Goal: Task Accomplishment & Management: Use online tool/utility

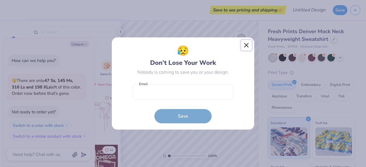
click at [244, 45] on button "Close" at bounding box center [246, 45] width 11 height 11
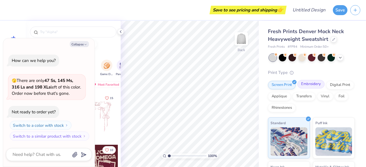
click at [313, 86] on div "Embroidery" at bounding box center [310, 84] width 27 height 9
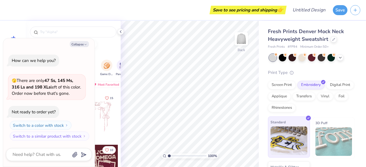
click at [288, 151] on img at bounding box center [289, 141] width 37 height 29
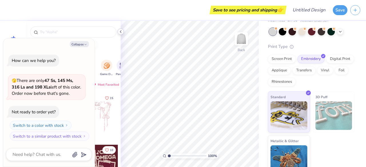
click at [122, 31] on icon at bounding box center [120, 31] width 5 height 5
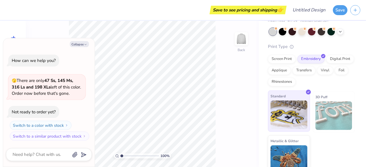
scroll to position [35, 0]
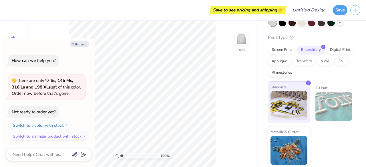
click at [293, 96] on img at bounding box center [289, 106] width 37 height 29
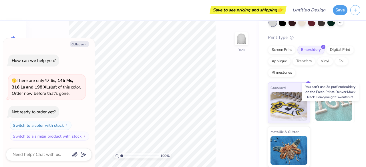
scroll to position [0, 0]
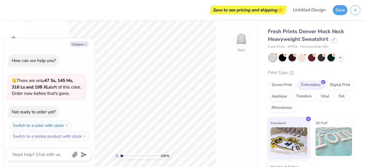
click at [275, 73] on div "Print Type" at bounding box center [311, 73] width 87 height 7
click at [276, 74] on div "Print Type" at bounding box center [311, 73] width 87 height 7
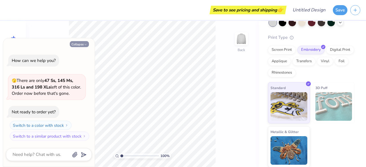
click at [75, 44] on button "Collapse" at bounding box center [79, 44] width 19 height 6
type textarea "x"
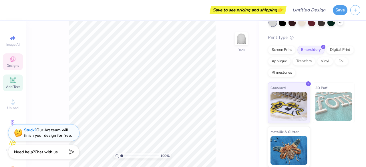
click at [11, 80] on icon at bounding box center [13, 80] width 4 height 4
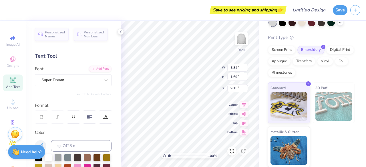
scroll to position [5, 1]
type textarea "YAG"
click at [62, 79] on div "Super Dream" at bounding box center [71, 80] width 60 height 9
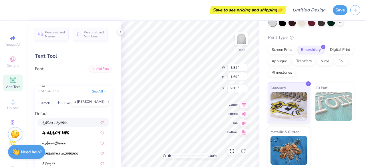
scroll to position [24, 0]
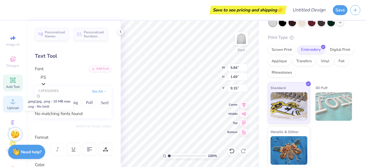
type input "P"
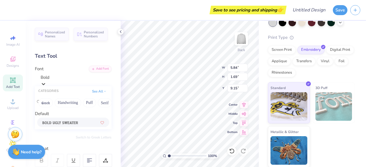
scroll to position [16, 0]
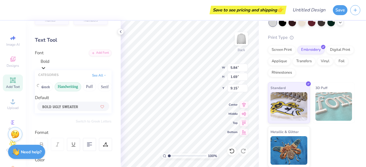
click at [69, 90] on button "Handwriting" at bounding box center [68, 86] width 27 height 9
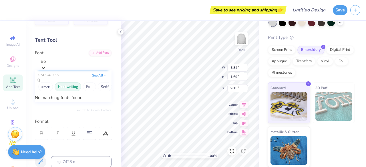
type input "B"
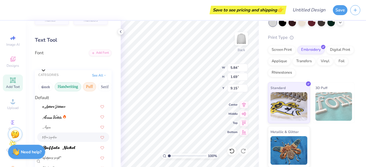
click at [90, 88] on button "Puff" at bounding box center [89, 86] width 13 height 9
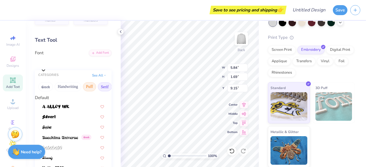
click at [101, 86] on button "Serif" at bounding box center [105, 86] width 14 height 9
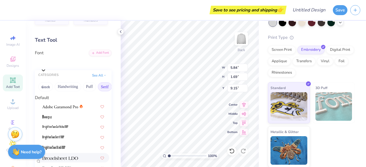
scroll to position [66, 0]
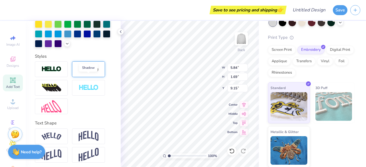
scroll to position [174, 0]
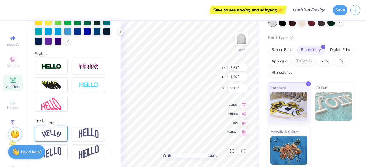
click at [51, 133] on img at bounding box center [51, 134] width 20 height 8
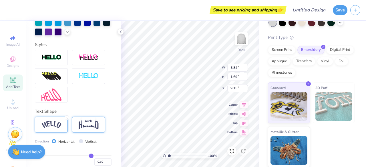
click at [94, 130] on img at bounding box center [89, 124] width 20 height 11
click at [54, 129] on img at bounding box center [51, 125] width 20 height 8
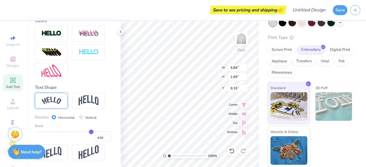
scroll to position [208, 0]
type input "0.44"
type input "0.4"
type input "0.40"
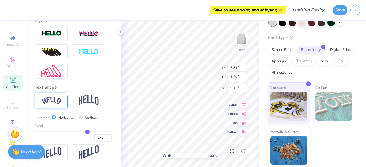
type input "0.37"
type input "0.35"
type input "0.34"
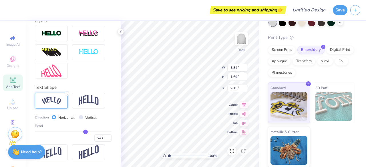
type input "0.34"
type input "0.32"
type input "0.31"
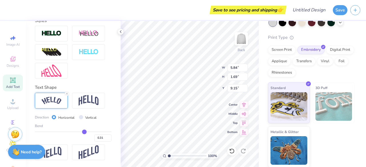
type input "0.3"
type input "0.30"
type input "0.28"
type input "0.27"
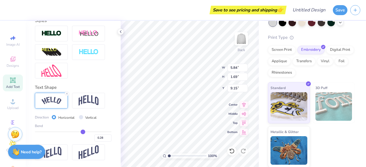
type input "0.27"
type input "0.26"
type input "0.25"
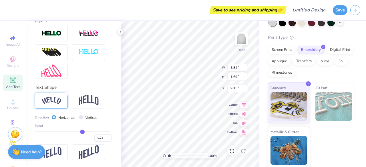
type input "0.24"
type input "0.22"
type input "0.2"
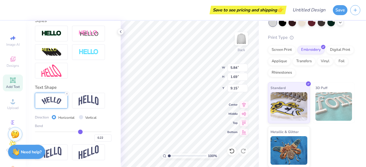
type input "0.20"
type input "0.19"
type input "0.18"
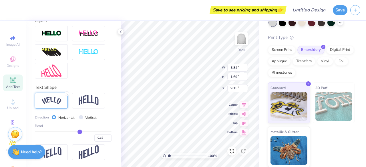
type input "0.17"
type input "0.15"
type input "0.13"
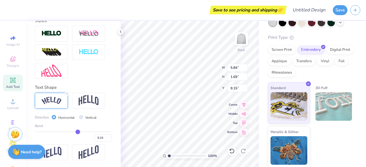
type input "0.13"
type input "0.09"
type input "0.08"
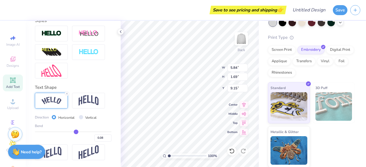
type input "0.07"
type input "0.06"
type input "0.05"
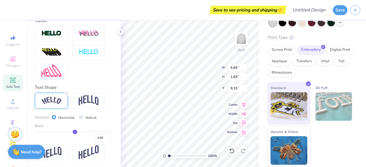
type input "0.05"
type input "0.04"
type input "0.03"
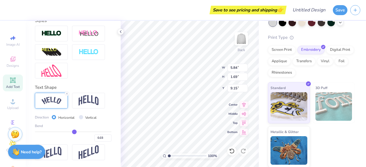
drag, startPoint x: 87, startPoint y: 132, endPoint x: 72, endPoint y: 132, distance: 14.9
click at [72, 132] on input "range" at bounding box center [73, 132] width 77 height 1
type input "0.04"
type input "0.13"
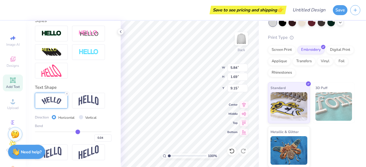
type input "0.13"
type input "0.18"
type input "0.25"
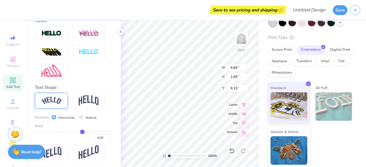
type input "0.3"
type input "0.30"
type input "0.32"
type input "0.35"
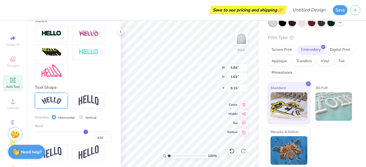
type input "0.35"
type input "0.38"
type input "0.41"
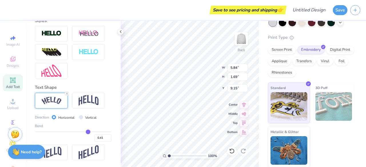
type input "0.45"
type input "0.48"
type input "0.5"
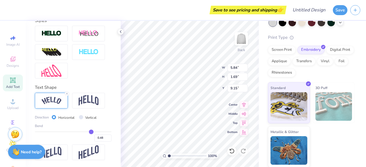
type input "0.50"
type input "0.52"
type input "0.53"
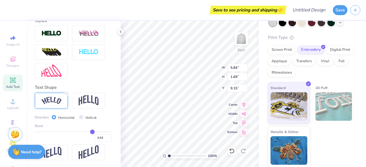
type input "0.54"
drag, startPoint x: 71, startPoint y: 132, endPoint x: 89, endPoint y: 131, distance: 18.3
click at [89, 132] on input "range" at bounding box center [73, 132] width 77 height 1
type input "0.57"
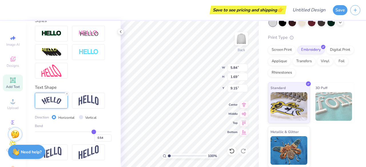
type input "0.57"
type input "0.61"
type input "0.66"
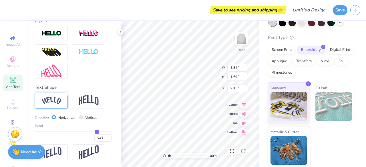
type input "0.7"
type input "0.70"
type input "0.74"
type input "0.79"
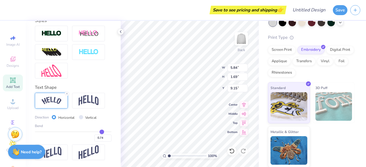
type input "0.79"
type input "0.82"
type input "0.85"
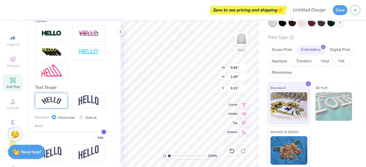
type input "0.89"
type input "0.92"
type input "0.93"
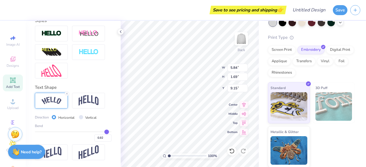
type input "0.93"
type input "0.94"
type input "0.95"
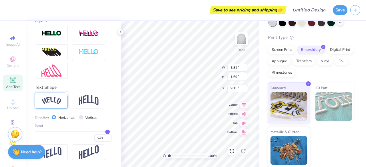
type input "0.96"
type input "0.97"
drag, startPoint x: 89, startPoint y: 131, endPoint x: 104, endPoint y: 131, distance: 14.6
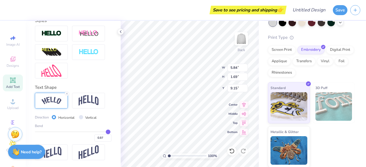
click at [104, 132] on input "range" at bounding box center [73, 132] width 77 height 1
type input "0.93"
type input "0.86"
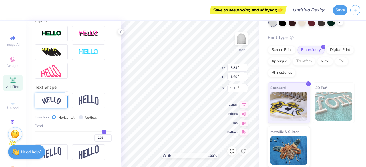
type input "0.79"
type input "0.68"
type input "0.62"
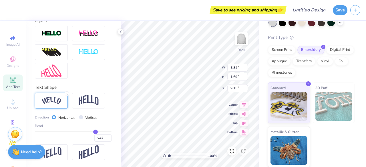
type input "0.62"
type input "0.55"
type input "0.52"
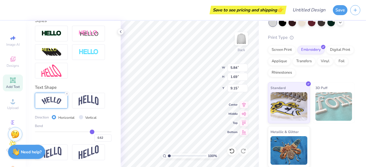
type input "0.46"
type input "0.43"
type input "0.37"
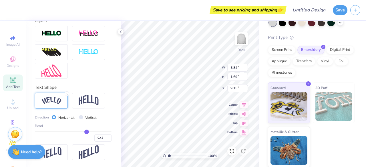
type input "0.37"
type input "0.35"
type input "0.33"
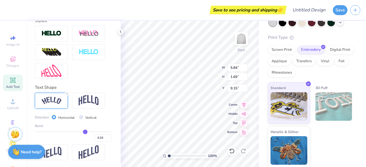
type input "0.3"
type input "0.30"
drag, startPoint x: 104, startPoint y: 131, endPoint x: 81, endPoint y: 131, distance: 22.9
type input "0.3"
click at [81, 132] on input "range" at bounding box center [73, 132] width 77 height 1
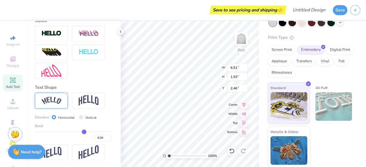
type input "2.51"
type input "9.76"
type input "2.89"
type input "2.63"
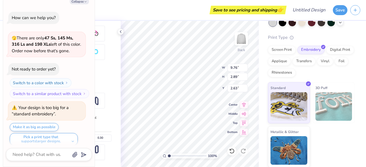
scroll to position [4, 0]
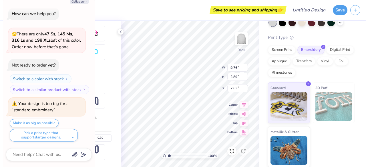
type textarea "x"
type input "5.97"
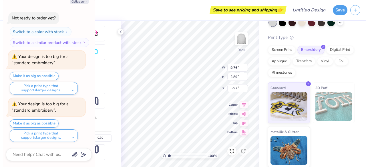
type textarea "x"
type input "2.13"
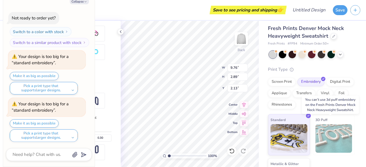
scroll to position [0, 0]
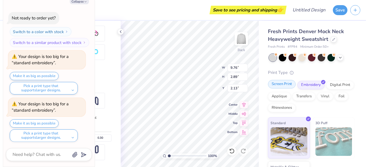
click at [283, 84] on div "Screen Print" at bounding box center [282, 84] width 28 height 9
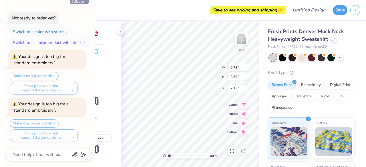
click at [84, 2] on button "Collapse" at bounding box center [79, 1] width 19 height 6
type textarea "x"
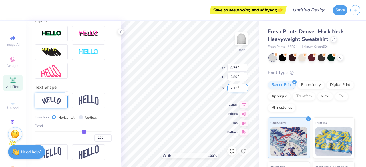
scroll to position [5, 1]
type input "11.21"
type input "3.32"
type input "12.23"
type input "3.63"
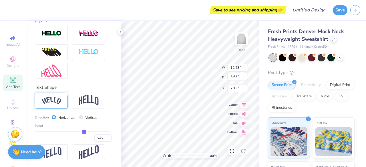
type input "1.19"
type textarea "SJA YAG"
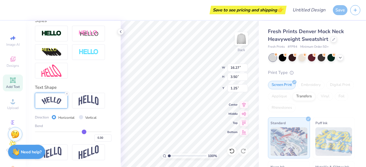
type input "0.31"
type input "0.34"
type input "0.36"
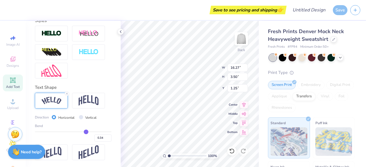
type input "0.36"
type input "0.39"
type input "0.41"
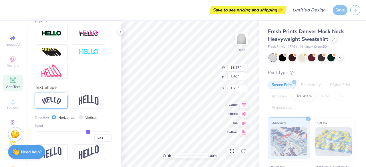
type input "0.43"
type input "0.44"
type input "0.46"
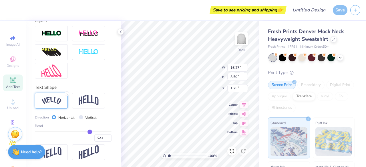
type input "0.46"
type input "0.47"
type input "0.48"
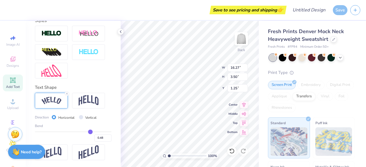
type input "0.49"
drag, startPoint x: 81, startPoint y: 132, endPoint x: 88, endPoint y: 132, distance: 6.3
type input "0.49"
click at [88, 132] on input "range" at bounding box center [73, 132] width 77 height 1
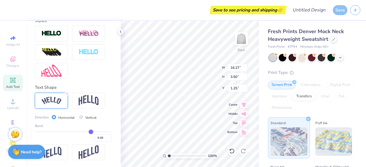
type input "4.11"
type input "0.95"
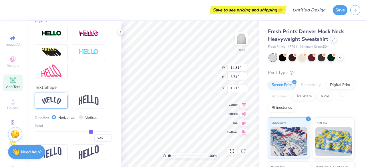
type input "14.81"
type input "3.74"
type input "1.93"
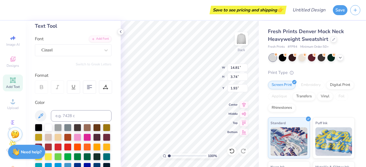
scroll to position [11, 0]
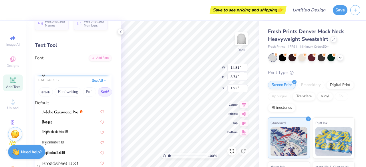
click at [77, 71] on div "Cinzel" at bounding box center [76, 67] width 71 height 9
click at [52, 119] on div at bounding box center [73, 122] width 62 height 6
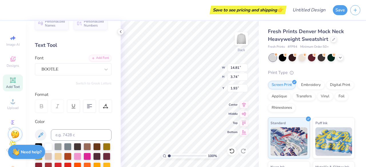
type input "11.00"
type input "3.21"
type input "2.20"
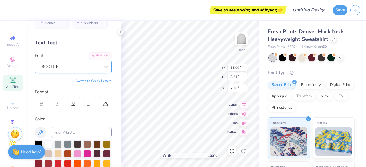
click at [56, 67] on div "BOOTLE" at bounding box center [71, 66] width 60 height 9
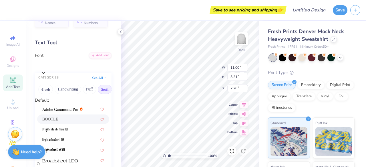
scroll to position [176, 0]
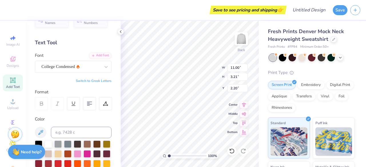
type input "10.74"
type input "3.00"
type input "2.30"
click at [76, 69] on div "College Condensed" at bounding box center [71, 66] width 60 height 9
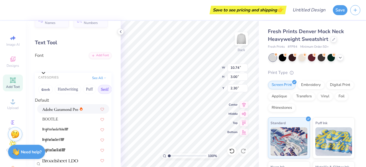
scroll to position [345, 0]
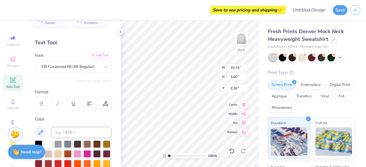
type input "11.97"
type input "3.11"
type input "2.25"
click at [42, 102] on icon at bounding box center [41, 103] width 5 height 5
click at [79, 69] on div "EB Garamond 08 (08 Regular)" at bounding box center [71, 66] width 60 height 9
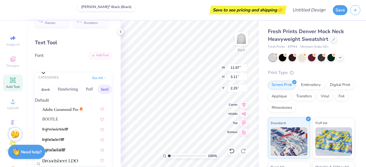
scroll to position [378, 0]
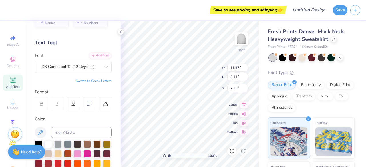
type input "12.87"
type input "3.37"
click at [39, 104] on div at bounding box center [41, 103] width 13 height 13
click at [98, 80] on button "Switch to Greek Letters" at bounding box center [94, 81] width 36 height 5
click at [98, 80] on button "Switch to Normal Letters" at bounding box center [92, 81] width 38 height 5
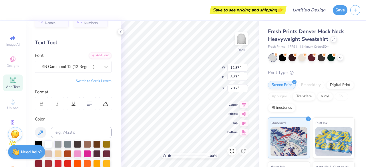
scroll to position [0, 0]
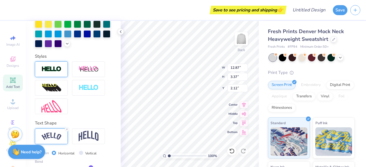
click at [53, 73] on img at bounding box center [51, 69] width 20 height 7
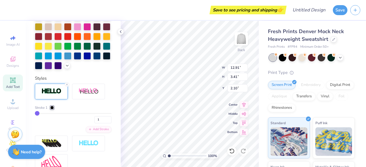
scroll to position [185, 0]
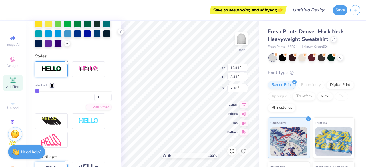
click at [49, 100] on div "Stroke 1 1" at bounding box center [73, 92] width 77 height 18
drag, startPoint x: 39, startPoint y: 100, endPoint x: 49, endPoint y: 101, distance: 10.3
click at [49, 92] on input "range" at bounding box center [73, 91] width 77 height 1
drag, startPoint x: 49, startPoint y: 101, endPoint x: 43, endPoint y: 103, distance: 6.3
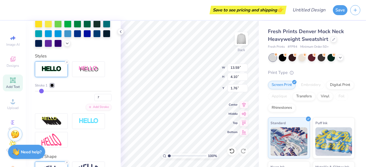
click at [41, 92] on input "range" at bounding box center [73, 91] width 77 height 1
click at [38, 92] on input "range" at bounding box center [73, 91] width 77 height 1
click at [93, 37] on div at bounding box center [96, 32] width 7 height 7
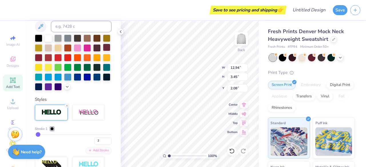
scroll to position [138, 0]
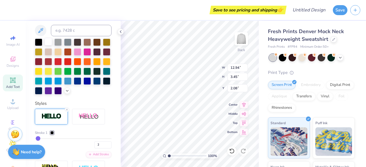
click at [47, 42] on div at bounding box center [48, 41] width 7 height 7
click at [50, 135] on div at bounding box center [51, 132] width 3 height 3
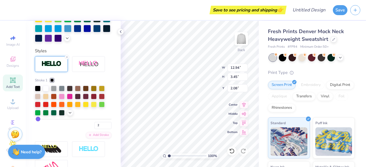
scroll to position [192, 0]
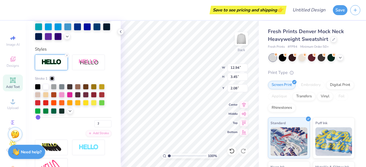
click at [69, 114] on div at bounding box center [73, 99] width 77 height 30
click at [69, 113] on icon at bounding box center [70, 110] width 5 height 5
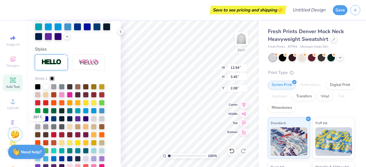
click at [37, 121] on div at bounding box center [38, 119] width 6 height 6
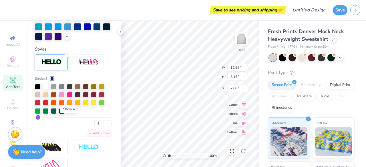
click at [71, 113] on icon at bounding box center [70, 110] width 5 height 5
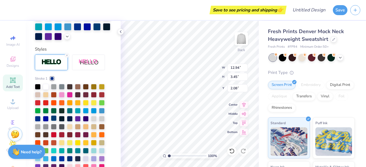
click at [54, 121] on div at bounding box center [54, 119] width 6 height 6
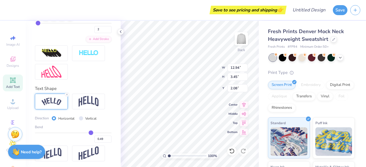
scroll to position [296, 0]
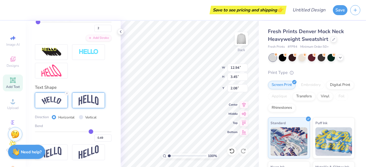
click at [82, 101] on img at bounding box center [89, 100] width 20 height 11
click at [49, 105] on div at bounding box center [51, 101] width 33 height 16
click at [89, 103] on img at bounding box center [89, 100] width 20 height 11
click at [51, 100] on img at bounding box center [51, 101] width 20 height 8
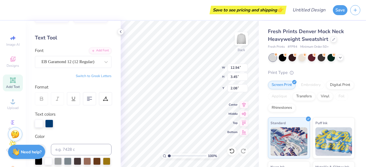
scroll to position [0, 0]
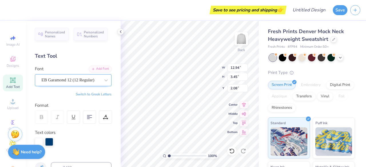
click at [63, 79] on div "EB Garamond 12 (12 Regular)" at bounding box center [71, 80] width 60 height 9
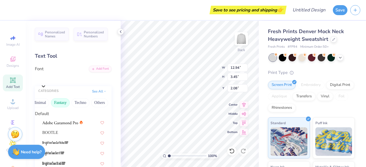
scroll to position [0, 154]
click at [38, 103] on button "Sans Serif" at bounding box center [31, 102] width 25 height 9
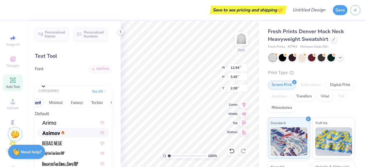
click at [49, 134] on img at bounding box center [51, 133] width 18 height 4
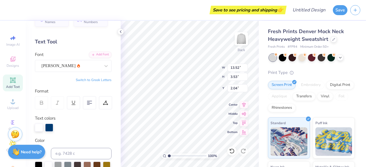
scroll to position [14, 0]
click at [41, 105] on icon at bounding box center [41, 105] width 3 height 2
click at [82, 70] on div "Asimov" at bounding box center [71, 66] width 60 height 9
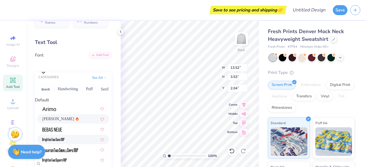
scroll to position [13, 0]
click at [57, 128] on img at bounding box center [52, 130] width 20 height 4
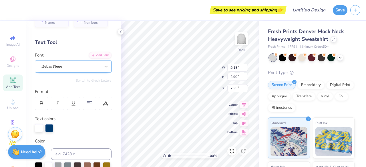
click at [72, 66] on div "Bebas Neue" at bounding box center [71, 66] width 60 height 9
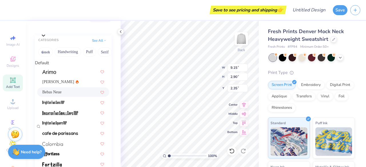
scroll to position [160, 0]
click at [86, 31] on div "Jersey M54" at bounding box center [76, 27] width 71 height 9
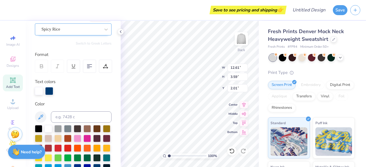
click at [73, 27] on div "Spicy Rice" at bounding box center [71, 29] width 60 height 9
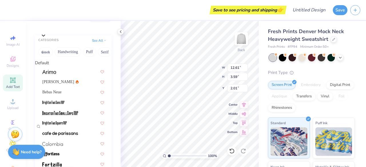
scroll to position [515, 0]
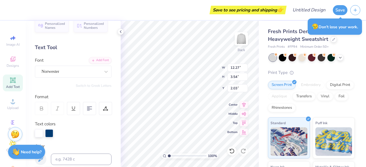
scroll to position [8, 0]
click at [69, 72] on div "Norwester" at bounding box center [71, 71] width 60 height 9
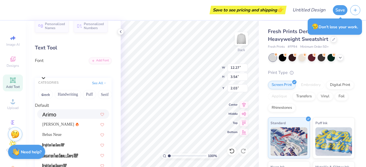
scroll to position [686, 0]
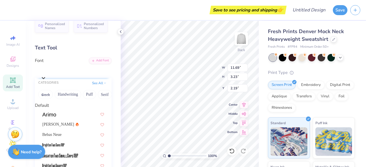
click at [69, 71] on div "Super Corn" at bounding box center [76, 70] width 71 height 9
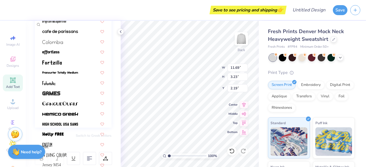
scroll to position [163, 0]
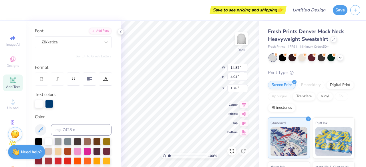
scroll to position [33, 0]
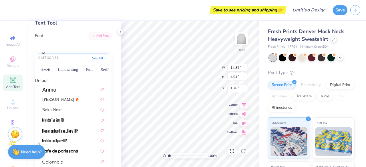
click at [70, 44] on div "Zikketica" at bounding box center [76, 45] width 71 height 9
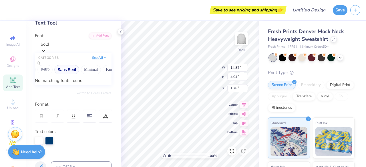
click at [92, 60] on button "See All" at bounding box center [99, 58] width 18 height 6
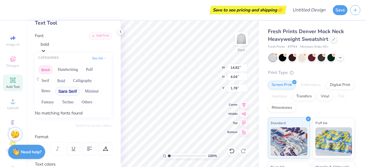
click at [48, 71] on button "Greek" at bounding box center [45, 69] width 15 height 9
click at [68, 72] on button "Handwriting" at bounding box center [68, 69] width 27 height 9
click at [62, 84] on button "Bold" at bounding box center [61, 80] width 14 height 9
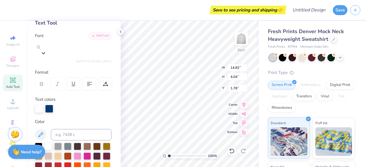
drag, startPoint x: 65, startPoint y: 46, endPoint x: 28, endPoint y: 56, distance: 39.1
click at [28, 56] on div "Personalized Names Personalized Numbers Text Tool Add Font Font Select is focus…" at bounding box center [73, 94] width 95 height 146
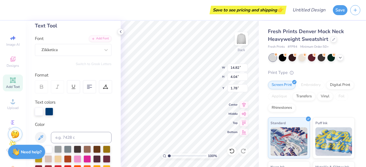
scroll to position [32, 0]
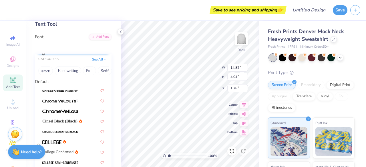
click at [85, 48] on div "Zikketica" at bounding box center [76, 46] width 71 height 9
click at [59, 72] on button "Bold" at bounding box center [57, 70] width 14 height 9
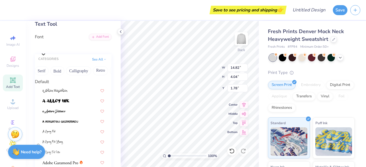
scroll to position [70, 0]
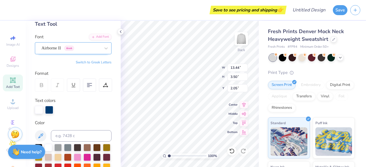
click at [89, 45] on div "Airborne II Greek" at bounding box center [71, 48] width 60 height 9
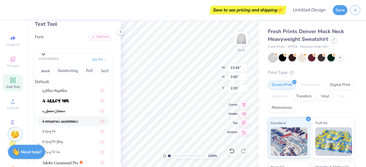
scroll to position [196, 0]
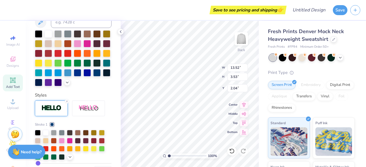
scroll to position [180, 0]
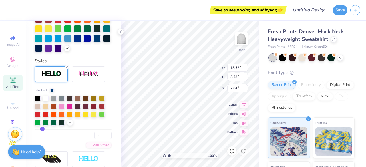
click at [42, 130] on input "range" at bounding box center [73, 129] width 77 height 1
drag, startPoint x: 42, startPoint y: 139, endPoint x: 38, endPoint y: 139, distance: 3.7
click at [38, 130] on input "range" at bounding box center [73, 129] width 77 height 1
click at [39, 130] on input "range" at bounding box center [73, 129] width 77 height 1
click at [93, 42] on div at bounding box center [96, 37] width 7 height 7
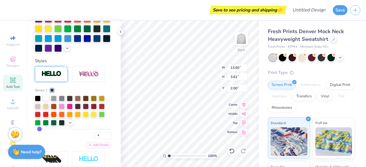
click at [45, 101] on div at bounding box center [46, 98] width 6 height 6
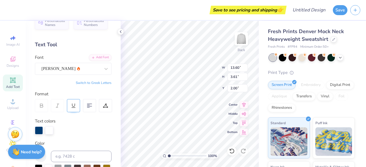
scroll to position [0, 0]
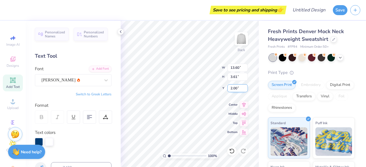
click at [235, 91] on div "100 % Back W 13.60 13.60 " H 3.61 3.61 " Y 2.00 2.00 " Center Middle Top Bottom" at bounding box center [190, 94] width 138 height 146
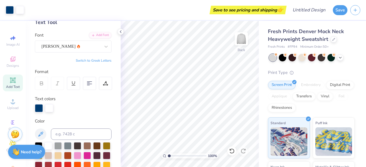
scroll to position [33, 0]
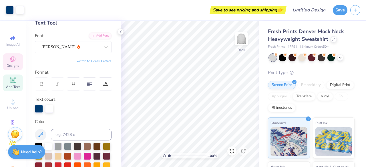
click at [11, 61] on icon at bounding box center [13, 60] width 5 height 4
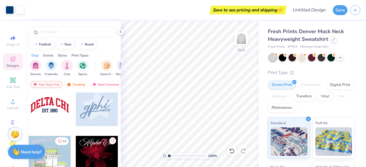
scroll to position [426, 0]
click at [47, 102] on div at bounding box center [50, 105] width 42 height 42
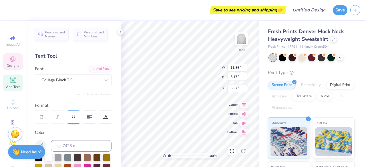
scroll to position [53, 0]
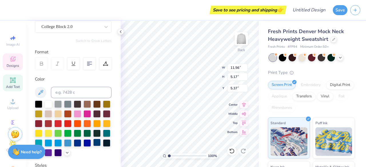
click at [93, 146] on div at bounding box center [96, 142] width 7 height 7
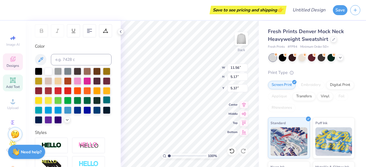
scroll to position [88, 0]
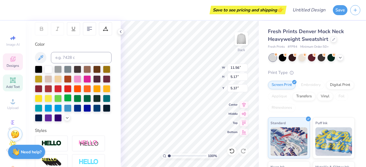
click at [72, 97] on div at bounding box center [67, 97] width 7 height 7
click at [84, 102] on div at bounding box center [87, 97] width 7 height 7
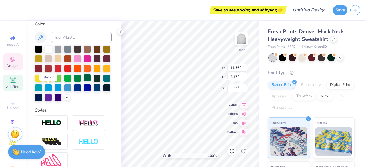
scroll to position [109, 0]
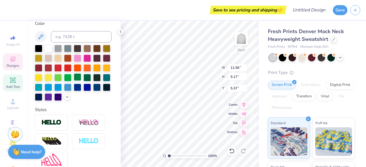
click at [74, 81] on div at bounding box center [77, 77] width 7 height 7
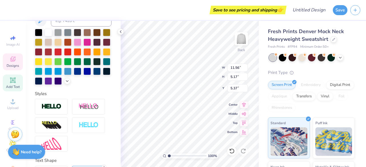
scroll to position [141, 0]
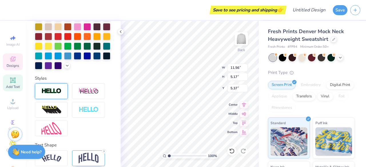
click at [59, 95] on img at bounding box center [51, 91] width 20 height 7
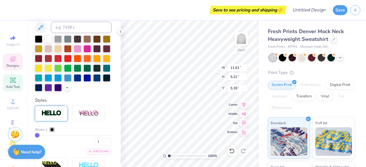
scroll to position [163, 0]
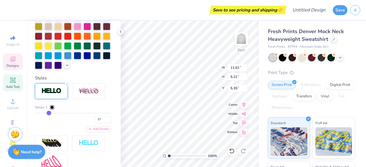
click at [48, 114] on input "range" at bounding box center [73, 113] width 77 height 1
click at [38, 122] on div "Stroke 1 17" at bounding box center [73, 114] width 77 height 18
click at [41, 123] on div "17" at bounding box center [73, 118] width 77 height 10
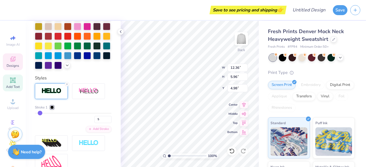
click at [40, 114] on input "range" at bounding box center [73, 113] width 77 height 1
click at [51, 109] on div at bounding box center [51, 107] width 3 height 3
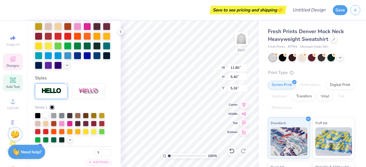
click at [46, 118] on div at bounding box center [46, 115] width 6 height 6
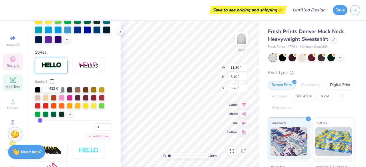
scroll to position [189, 0]
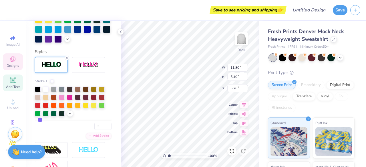
click at [38, 121] on input "range" at bounding box center [73, 120] width 77 height 1
click at [96, 130] on input "5" at bounding box center [102, 126] width 17 height 7
click at [104, 130] on input "4" at bounding box center [102, 126] width 17 height 7
click at [104, 130] on input "3" at bounding box center [102, 126] width 17 height 7
click at [104, 130] on input "2" at bounding box center [102, 126] width 17 height 7
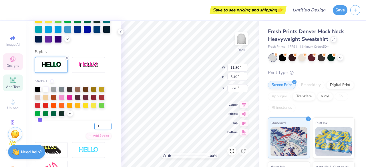
click at [104, 130] on input "1" at bounding box center [102, 126] width 17 height 7
click at [105, 130] on input "2" at bounding box center [102, 126] width 17 height 7
click at [105, 130] on input "3" at bounding box center [102, 126] width 17 height 7
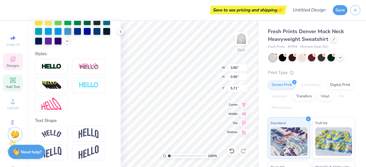
scroll to position [5, 1]
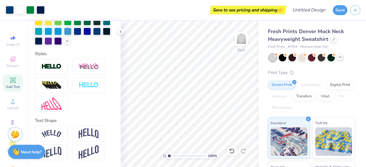
click at [341, 57] on icon at bounding box center [340, 57] width 5 height 5
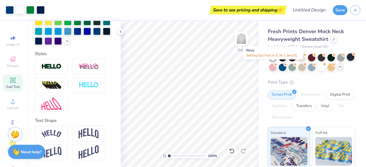
click at [347, 61] on div at bounding box center [350, 56] width 7 height 7
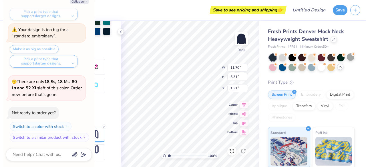
scroll to position [96, 0]
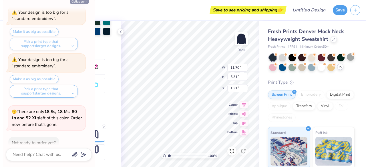
click at [83, 1] on button "Collapse" at bounding box center [79, 1] width 19 height 6
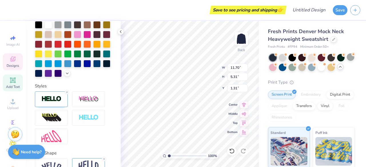
scroll to position [155, 0]
click at [42, 64] on div at bounding box center [38, 62] width 7 height 7
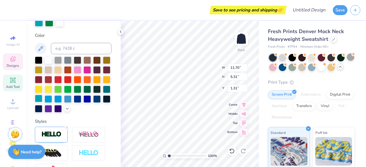
scroll to position [120, 0]
click at [81, 70] on div at bounding box center [77, 69] width 7 height 7
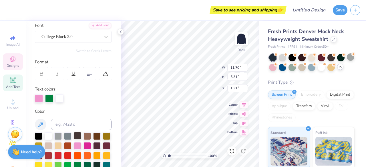
scroll to position [26, 0]
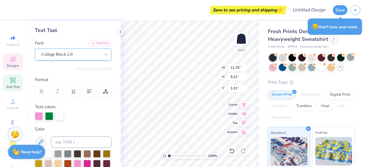
click at [62, 57] on div "College Block 2.0" at bounding box center [71, 54] width 60 height 9
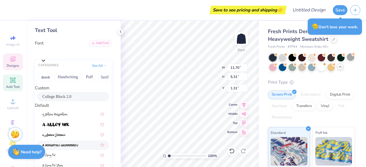
scroll to position [79, 0]
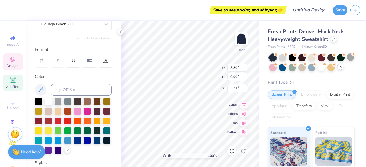
scroll to position [51, 0]
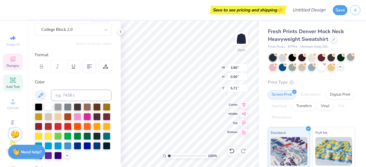
click at [47, 104] on div at bounding box center [48, 106] width 7 height 7
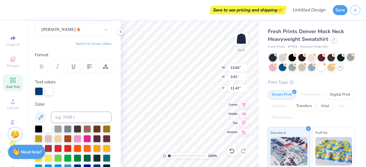
scroll to position [5, 1]
click at [364, 95] on div "Save to see pricing and shipping 👉 Design Title Save Image AI Designs Add Text …" at bounding box center [183, 83] width 366 height 167
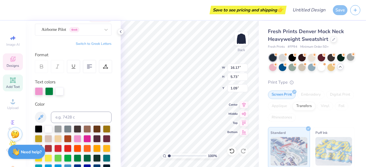
scroll to position [0, 0]
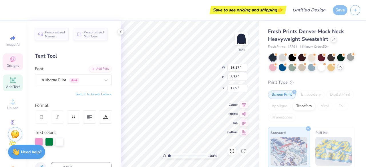
click at [11, 61] on icon at bounding box center [13, 60] width 5 height 4
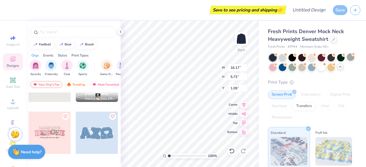
scroll to position [1551, 0]
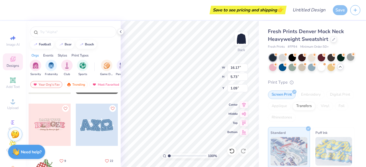
click at [93, 123] on div at bounding box center [97, 125] width 42 height 42
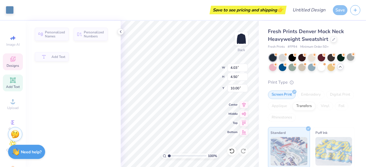
click at [60, 59] on div "Add Text" at bounding box center [52, 56] width 34 height 9
click at [120, 32] on polyline at bounding box center [120, 32] width 1 height 2
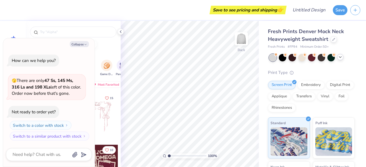
click at [342, 58] on icon at bounding box center [340, 57] width 5 height 5
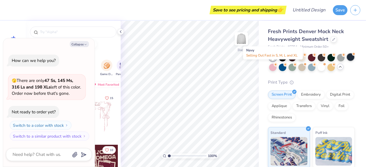
click at [347, 61] on div at bounding box center [350, 56] width 7 height 7
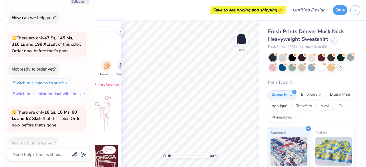
scroll to position [31, 0]
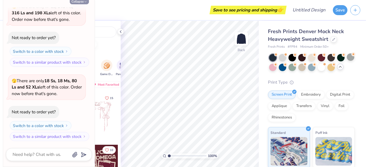
click at [82, 1] on button "Collapse" at bounding box center [79, 1] width 19 height 6
type textarea "x"
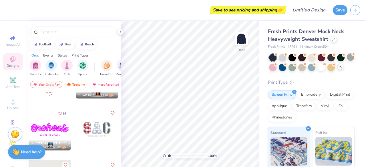
scroll to position [1442, 0]
click at [99, 125] on div at bounding box center [97, 129] width 42 height 42
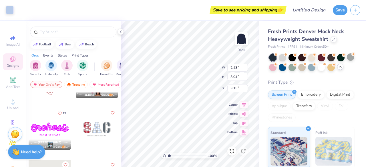
type input "2.25"
type input "3.32"
type input "3.01"
type input "2.24"
type input "3.30"
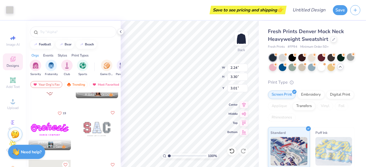
type input "1.97"
type input "3.04"
type input "3.00"
type input "2.24"
type input "3.30"
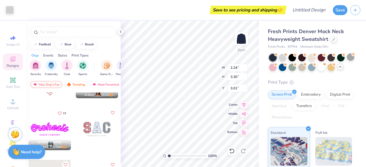
type input "8.35"
type input "11.65"
type input "1.97"
type input "3.04"
type input "8.48"
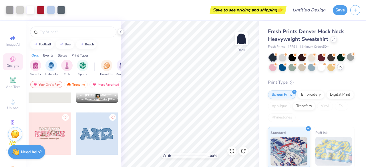
scroll to position [1579, 0]
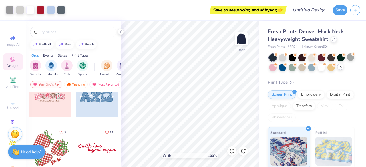
click at [95, 106] on div at bounding box center [97, 96] width 42 height 42
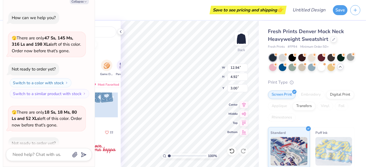
scroll to position [88, 0]
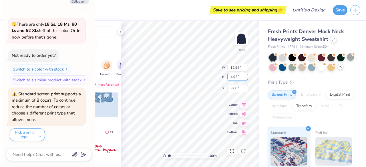
click at [194, 92] on div "100 % Back W 12.94 12.94 " H 4.92 4.92 " Y 3.00 3.00 " Center Middle Top Bottom" at bounding box center [190, 94] width 138 height 146
type textarea "x"
type input "10.00"
type textarea "x"
type input "0.92"
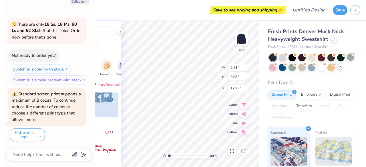
type input "0.06"
type input "12.53"
type textarea "x"
type input "3.40"
type input "3.86"
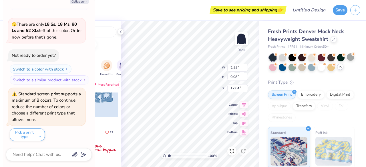
type input "10.70"
type textarea "x"
type input "1.00"
type input "0.05"
type input "12.74"
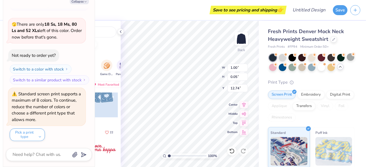
type textarea "x"
type input "4.03"
type input "4.50"
type input "10.39"
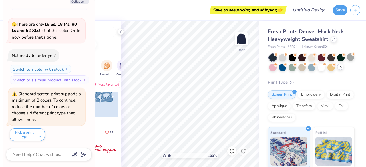
click at [112, 25] on div at bounding box center [73, 30] width 95 height 19
click at [85, 2] on polyline "button" at bounding box center [86, 1] width 2 height 1
type textarea "x"
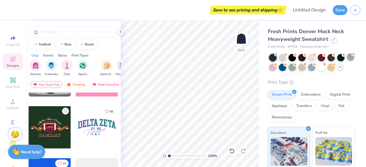
scroll to position [1875, 0]
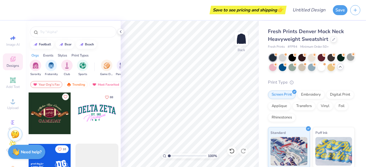
click at [101, 121] on div at bounding box center [97, 113] width 42 height 42
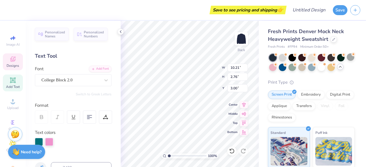
scroll to position [5, 1]
type textarea "Youth and Gov"
click at [40, 142] on div at bounding box center [39, 142] width 8 height 8
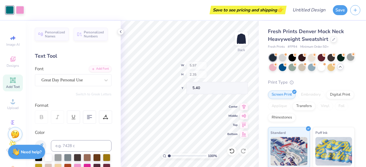
scroll to position [31, 0]
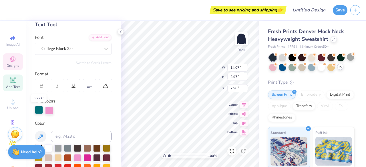
click at [37, 110] on div at bounding box center [39, 110] width 8 height 8
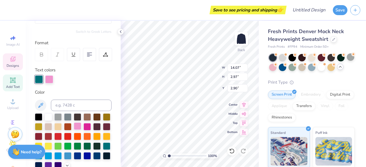
scroll to position [63, 0]
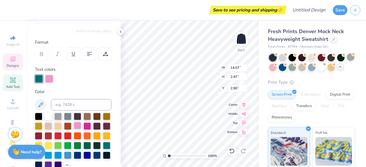
click at [81, 126] on div at bounding box center [77, 125] width 7 height 7
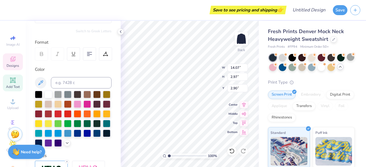
click at [50, 78] on div at bounding box center [73, 82] width 77 height 11
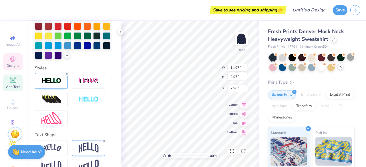
scroll to position [174, 0]
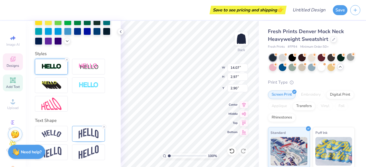
click at [53, 70] on img at bounding box center [51, 66] width 20 height 7
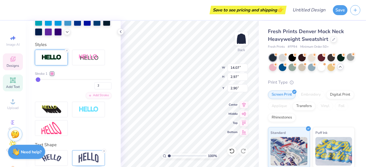
click at [50, 76] on div at bounding box center [51, 73] width 3 height 3
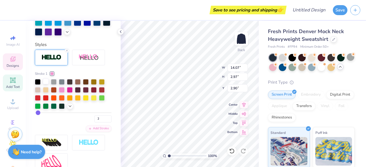
click at [45, 84] on div at bounding box center [46, 82] width 6 height 6
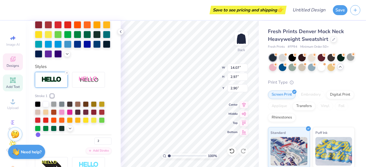
scroll to position [197, 0]
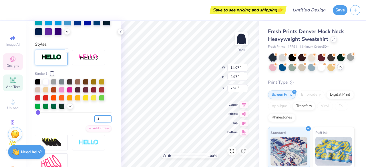
click at [105, 123] on input "3" at bounding box center [102, 119] width 17 height 7
type input "4"
click at [105, 123] on input "4" at bounding box center [102, 119] width 17 height 7
type input "4"
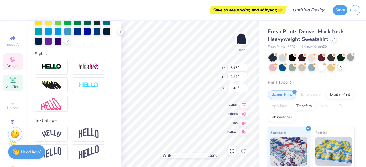
scroll to position [174, 0]
type input "5.97"
type input "2.35"
type input "5.40"
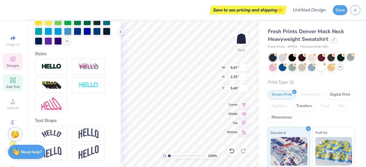
type textarea "StJoe"
click at [260, 90] on div "Fresh Prints Denver Mock Neck Heavyweight Sweatshirt Fresh Prints # FP94 Minimu…" at bounding box center [312, 139] width 107 height 236
type input "2.23"
type input "0.64"
type input "6.91"
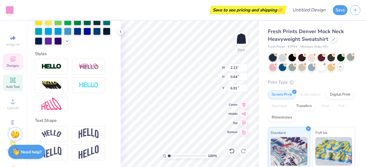
type input "4.64"
type input "2.58"
type input "5.21"
type input "4.05"
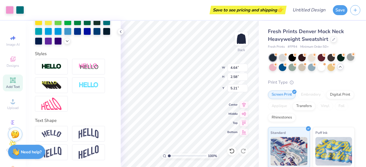
type input "6.91"
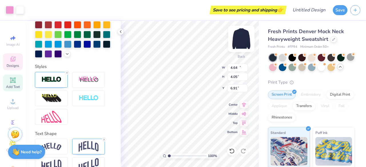
type input "14.13"
type input "3.03"
type input "2.87"
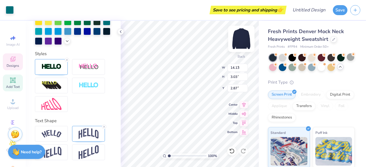
type input "2.23"
type input "0.64"
type input "6.91"
type input "2.65"
type input "0.57"
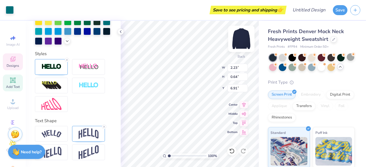
type input "5.51"
type textarea "[PERSON_NAME] Conference '2025"
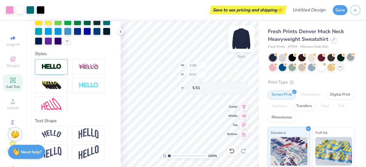
type input "2.23"
type input "0.64"
type input "6.91"
type input "4.64"
type input "2.58"
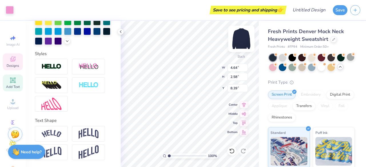
scroll to position [174, 0]
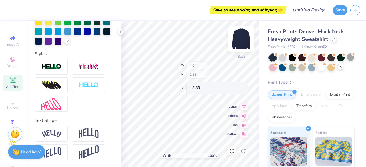
type input "11.49"
type input "4.64"
type input "4.56"
type input "6.08"
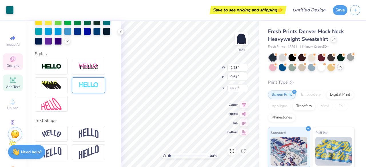
type input "8.66"
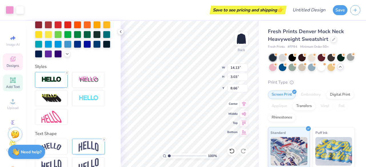
type input "14.13"
type input "3.03"
type input "2.87"
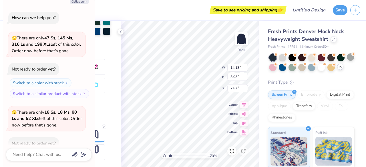
type input "1.73"
type textarea "x"
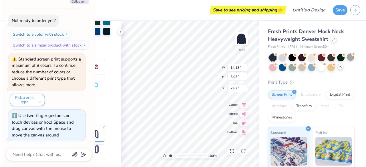
type input "1"
click at [168, 156] on input "range" at bounding box center [187, 156] width 39 height 5
click at [81, 1] on button "Collapse" at bounding box center [79, 1] width 19 height 6
type textarea "x"
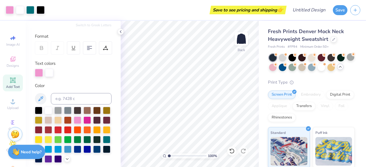
scroll to position [67, 0]
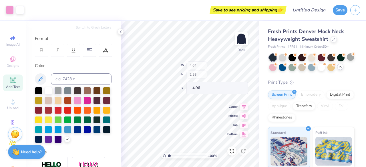
type input "4.96"
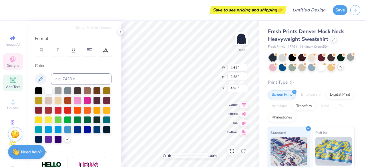
type input "14.13"
type input "3.03"
type input "2.87"
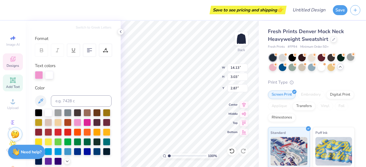
scroll to position [5, 1]
type textarea "Yag 2025"
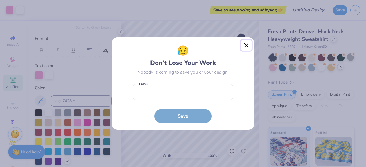
click at [245, 41] on button "Close" at bounding box center [246, 45] width 11 height 11
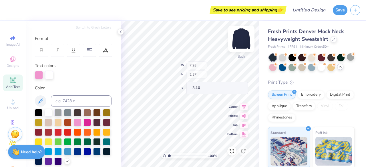
type input "3.00"
type input "12.08"
type input "3.91"
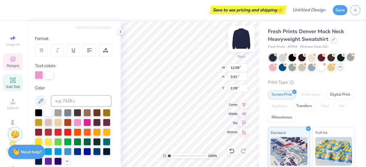
type input "2.09"
type input "14.75"
type input "4.78"
type input "0.61"
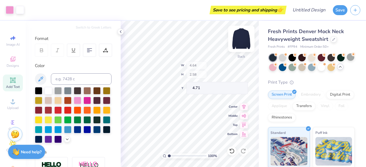
type input "4.71"
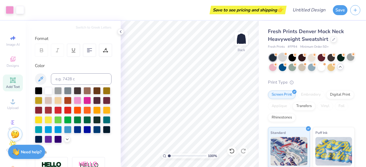
click at [284, 55] on div at bounding box center [282, 56] width 7 height 7
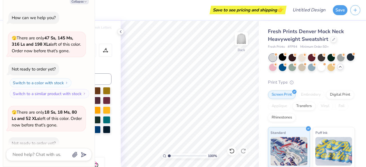
scroll to position [197, 0]
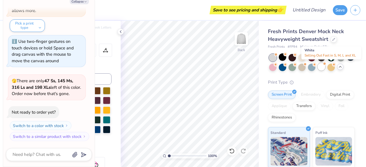
click at [325, 67] on div at bounding box center [321, 66] width 7 height 7
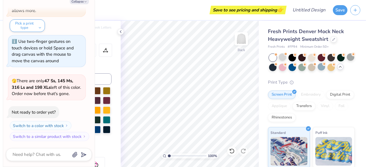
scroll to position [272, 0]
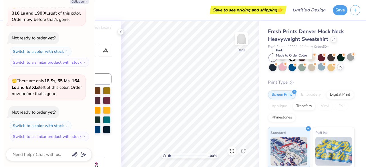
click at [286, 68] on div at bounding box center [282, 66] width 7 height 7
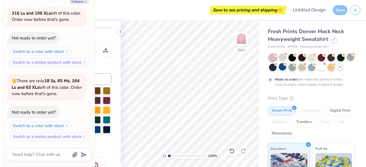
scroll to position [319, 0]
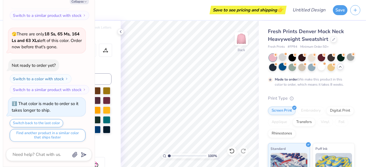
click at [277, 68] on div at bounding box center [272, 67] width 7 height 7
click at [286, 69] on div at bounding box center [282, 66] width 7 height 7
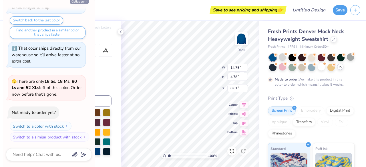
click at [86, 1] on icon "button" at bounding box center [85, 1] width 3 height 3
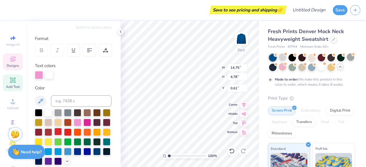
click at [62, 131] on div at bounding box center [57, 131] width 7 height 7
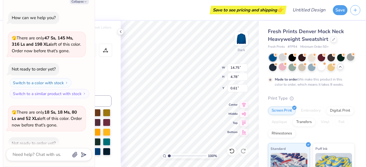
scroll to position [468, 0]
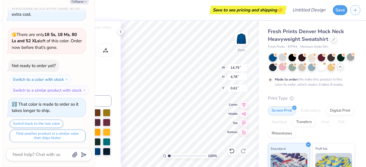
click at [72, 144] on div at bounding box center [67, 141] width 7 height 7
type textarea "x"
type input "4.64"
type input "2.58"
type input "4.71"
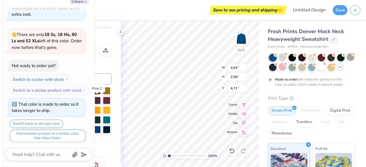
click at [91, 100] on div at bounding box center [87, 99] width 7 height 7
click at [72, 120] on div at bounding box center [67, 119] width 7 height 7
click at [81, 0] on button "Collapse" at bounding box center [79, 1] width 19 height 6
type textarea "x"
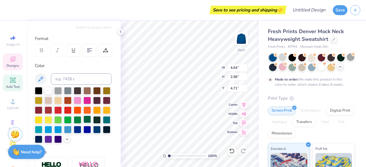
click at [84, 123] on div at bounding box center [87, 119] width 7 height 7
click at [42, 139] on div at bounding box center [38, 138] width 7 height 7
type input "14.75"
type input "4.78"
type input "0.61"
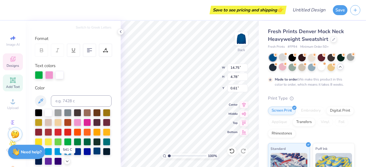
click at [93, 155] on div at bounding box center [96, 151] width 7 height 7
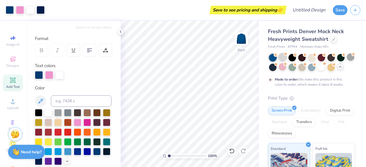
click at [285, 56] on div at bounding box center [282, 56] width 7 height 7
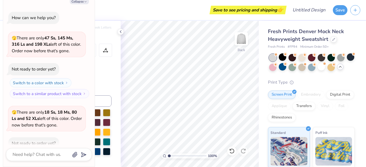
scroll to position [571, 0]
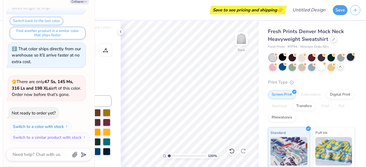
click at [347, 61] on div at bounding box center [350, 56] width 7 height 7
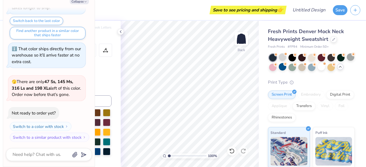
scroll to position [646, 0]
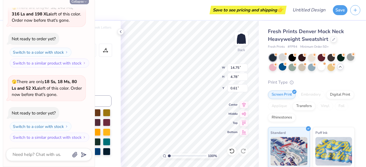
click at [80, 2] on button "Collapse" at bounding box center [79, 1] width 19 height 6
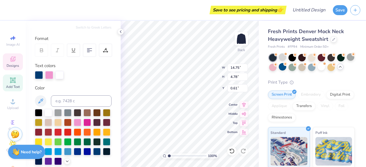
click at [338, 69] on icon at bounding box center [340, 67] width 5 height 5
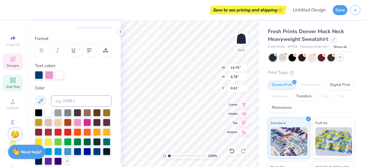
click at [342, 58] on icon at bounding box center [340, 57] width 5 height 5
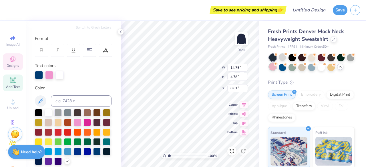
click at [277, 68] on div at bounding box center [272, 66] width 7 height 7
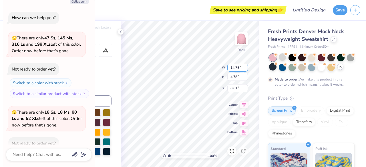
scroll to position [693, 0]
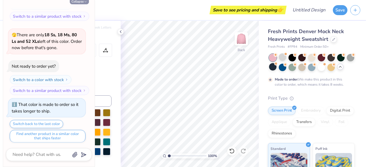
click at [84, 3] on icon "button" at bounding box center [85, 1] width 3 height 3
type textarea "x"
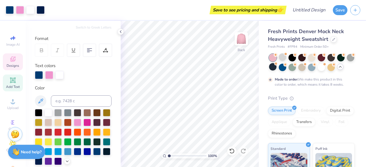
click at [10, 60] on icon at bounding box center [12, 59] width 5 height 5
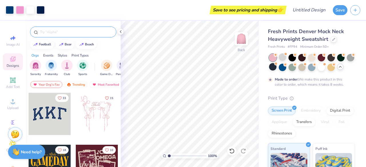
click at [53, 34] on input "text" at bounding box center [75, 32] width 73 height 6
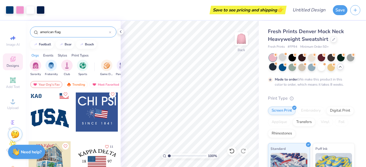
scroll to position [50, 0]
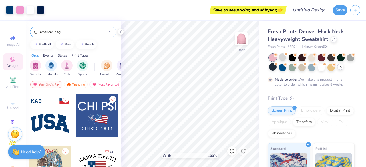
type input "american flag"
click at [49, 118] on div at bounding box center [50, 116] width 42 height 42
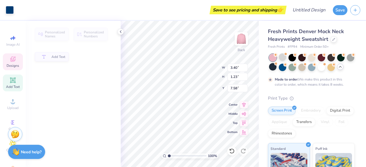
type input "3.40"
type input "1.23"
type input "7.58"
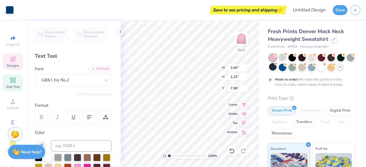
scroll to position [5, 1]
type textarea "S"
type textarea "SJA"
click at [90, 78] on div "GRK1 Ivy No.2" at bounding box center [71, 80] width 60 height 9
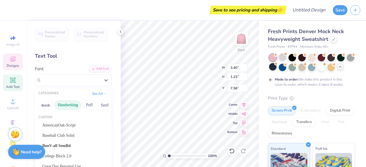
click at [61, 106] on button "Handwriting" at bounding box center [68, 105] width 27 height 9
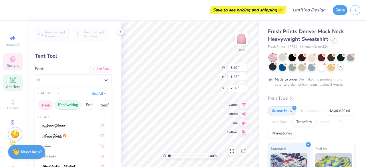
click at [46, 104] on button "Greek" at bounding box center [45, 105] width 15 height 9
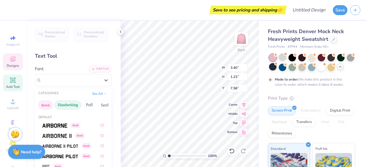
click at [65, 105] on button "Handwriting" at bounding box center [68, 105] width 27 height 9
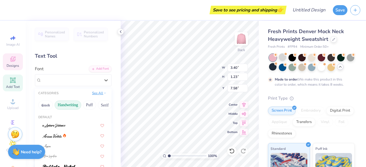
click at [90, 95] on button "See All" at bounding box center [99, 93] width 18 height 6
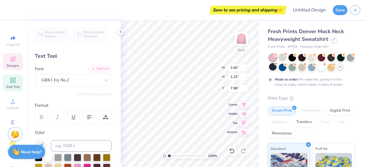
click at [88, 61] on div "Personalized Names Personalized Numbers Text Tool Add Font Font GRK1 Ivy No.2 S…" at bounding box center [73, 94] width 95 height 146
click at [101, 80] on div at bounding box center [106, 80] width 10 height 10
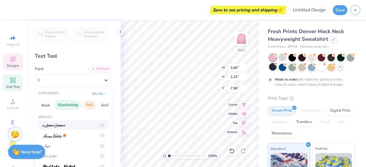
click at [88, 107] on button "Puff" at bounding box center [89, 105] width 13 height 9
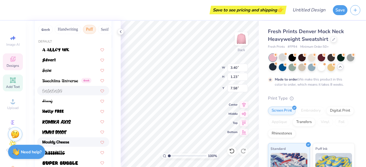
scroll to position [93, 0]
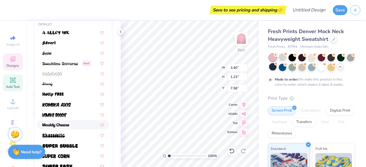
click at [52, 125] on img at bounding box center [55, 126] width 27 height 4
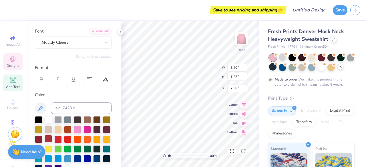
scroll to position [33, 0]
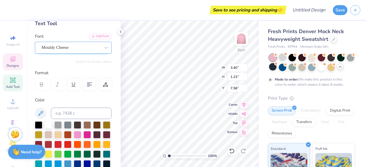
click at [59, 45] on div "Mouldy Cheese" at bounding box center [71, 47] width 60 height 9
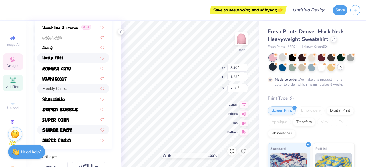
scroll to position [130, 0]
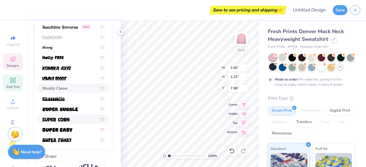
click at [61, 118] on img at bounding box center [55, 120] width 27 height 4
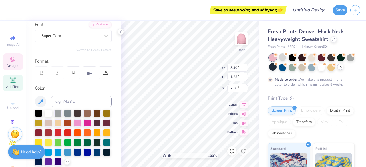
scroll to position [44, 0]
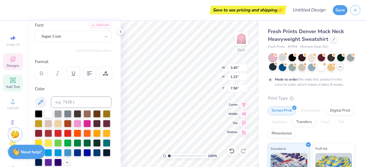
type textarea "KAQ"
click at [277, 70] on div at bounding box center [272, 66] width 7 height 7
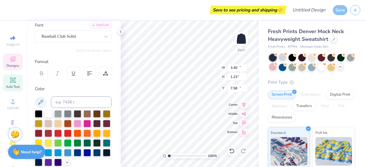
type input "12.15"
type input "6.19"
type input "12.23"
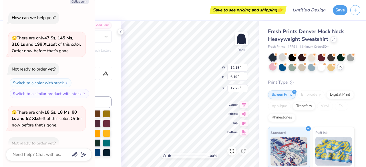
scroll to position [796, 0]
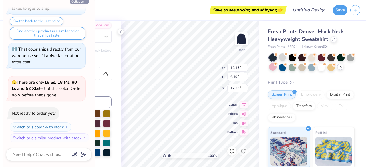
click at [75, 2] on button "Collapse" at bounding box center [79, 1] width 19 height 6
type textarea "x"
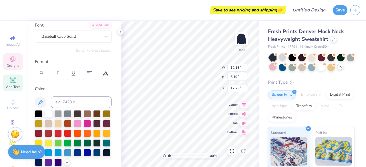
scroll to position [5, 1]
type textarea "YAG"
click at [49, 113] on div at bounding box center [48, 113] width 7 height 7
click at [93, 156] on div at bounding box center [96, 152] width 7 height 7
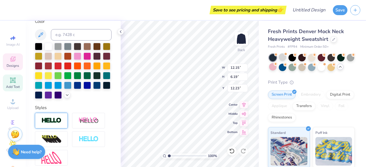
click at [50, 124] on img at bounding box center [51, 121] width 20 height 7
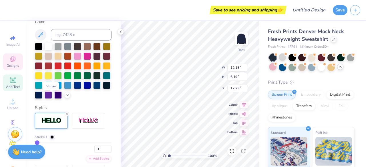
scroll to position [187, 0]
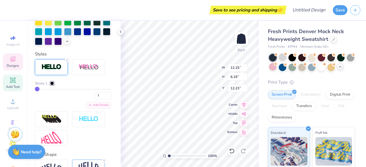
click at [51, 85] on div at bounding box center [51, 83] width 3 height 3
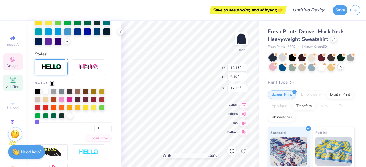
click at [45, 94] on div at bounding box center [46, 91] width 6 height 6
click at [100, 132] on input "1" at bounding box center [102, 128] width 17 height 7
click at [104, 132] on input "2" at bounding box center [102, 128] width 17 height 7
click at [104, 132] on input "3" at bounding box center [102, 128] width 17 height 7
click at [104, 132] on input "4" at bounding box center [102, 128] width 17 height 7
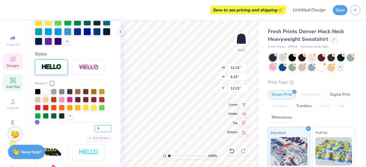
type input "5"
click at [104, 132] on input "5" at bounding box center [102, 128] width 17 height 7
click at [104, 132] on input "2" at bounding box center [102, 128] width 17 height 7
click at [104, 132] on input "3" at bounding box center [102, 128] width 17 height 7
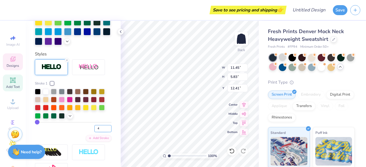
click at [104, 132] on input "4" at bounding box center [102, 128] width 17 height 7
type input "5"
click at [104, 132] on input "5" at bounding box center [102, 128] width 17 height 7
type input "5"
click at [46, 94] on div at bounding box center [46, 91] width 6 height 6
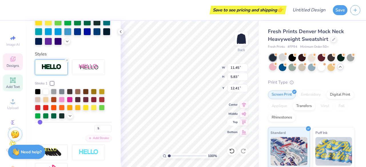
click at [237, 123] on div "Top" at bounding box center [237, 122] width 21 height 7
type input "11.49"
type input "5.87"
type input "1.83"
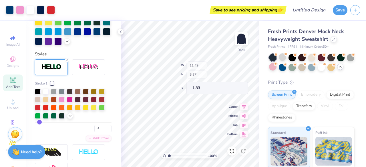
type input "14.75"
type input "4.78"
type input "7.61"
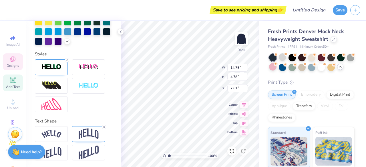
type input "14.75"
type input "4.78"
type input "7.61"
type input "11.49"
type input "5.87"
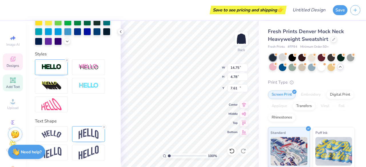
type input "12.67"
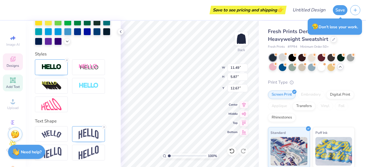
type input "4.64"
type input "2.58"
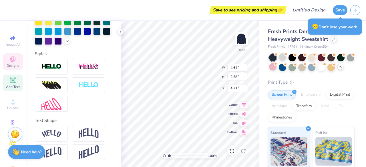
scroll to position [165, 0]
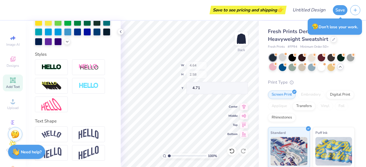
type input "10.00"
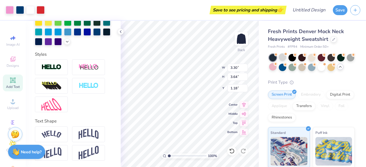
type input "1.18"
type input "3.37"
type textarea "SJA"
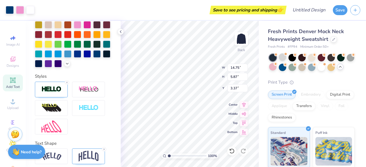
type input "14.75"
type input "5.87"
type input "7.06"
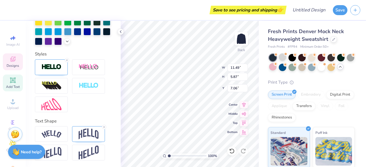
type input "14.75"
type input "4.78"
type input "2.91"
type input "1.45"
type input "3.20"
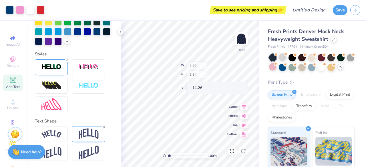
type input "11.26"
type input "11.80"
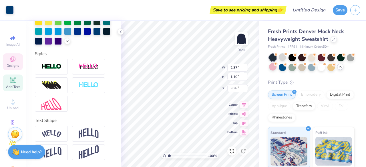
scroll to position [165, 0]
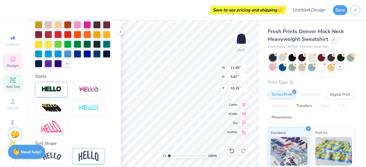
type input "11.49"
type input "5.87"
type input "10.35"
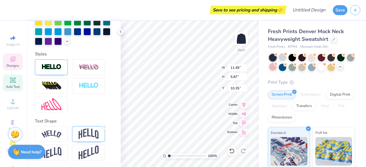
scroll to position [5, 1]
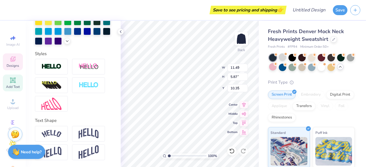
type input "2.37"
type input "1.10"
type input "3.38"
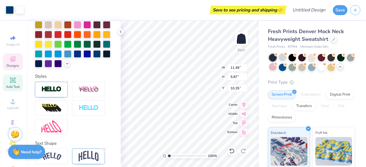
scroll to position [187, 0]
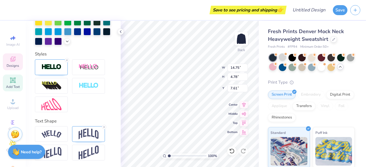
type input "14.75"
type input "4.78"
type input "7.61"
type input "11.49"
type input "5.87"
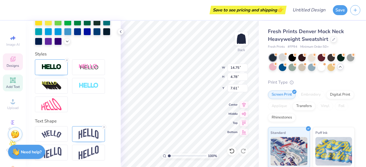
type input "1.74"
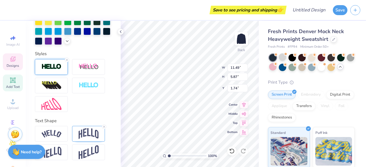
click at [40, 64] on div at bounding box center [51, 67] width 33 height 16
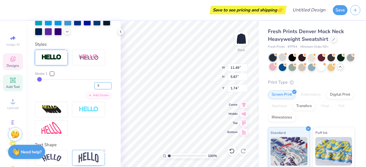
click at [105, 90] on input "5" at bounding box center [102, 85] width 17 height 7
type input "6"
click at [105, 90] on input "6" at bounding box center [102, 85] width 17 height 7
type input "6"
type input "11.52"
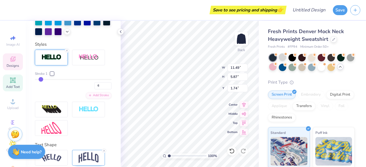
type input "5.90"
type input "1.73"
click at [105, 90] on input "7" at bounding box center [102, 85] width 17 height 7
click at [105, 90] on input "8" at bounding box center [102, 85] width 17 height 7
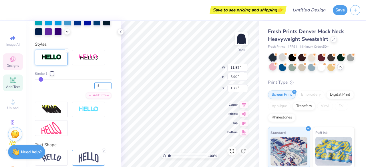
type input "9"
click at [105, 90] on input "9" at bounding box center [102, 85] width 17 height 7
type input "9"
click at [260, 101] on div "Fresh Prints Denver Mock Neck Heavyweight Sweatshirt Fresh Prints # FP94 Minimu…" at bounding box center [312, 139] width 107 height 236
type input "14.75"
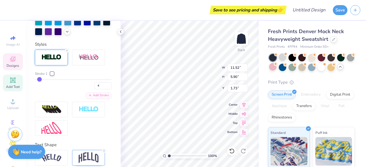
type input "4.78"
type input "7.61"
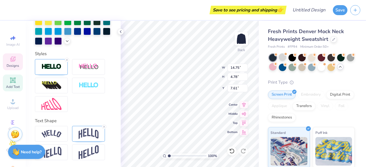
type input "11.56"
type input "5.94"
type input "4.64"
type input "14.75"
type input "4.78"
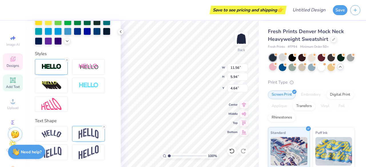
type input "7.61"
type textarea "g 2025"
type input "10.61"
type input "4.45"
type input "7.77"
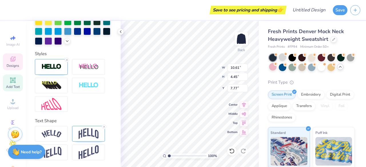
type textarea "0"
click at [264, 87] on div "Fresh Prints Denver Mock Neck Heavyweight Sweatshirt Fresh Prints # FP94 Minimu…" at bounding box center [312, 139] width 107 height 236
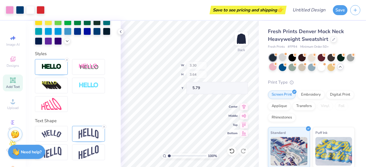
type input "5.79"
type input "1.34"
click at [148, 16] on div "Save to see pricing and shipping 👉" at bounding box center [166, 10] width 238 height 20
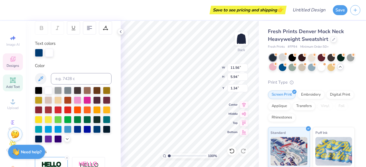
scroll to position [90, 0]
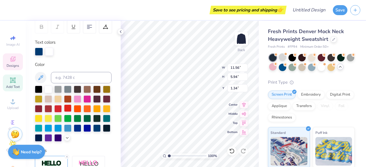
click at [72, 107] on div at bounding box center [67, 108] width 7 height 7
click at [62, 108] on div at bounding box center [57, 108] width 7 height 7
click at [52, 106] on div at bounding box center [48, 108] width 7 height 7
click at [236, 114] on div "Middle" at bounding box center [237, 113] width 21 height 7
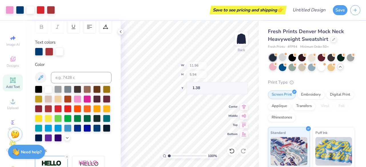
type input "1.26"
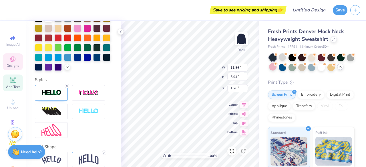
scroll to position [197, 0]
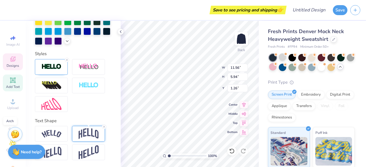
click at [81, 134] on img at bounding box center [89, 133] width 20 height 11
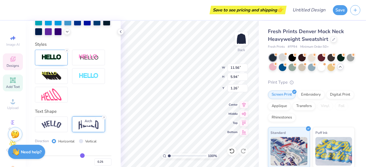
scroll to position [230, 0]
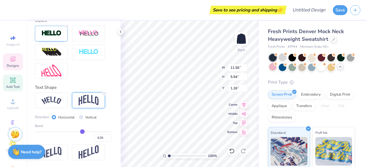
type input "0.26"
type input "0.24"
type input "0.21"
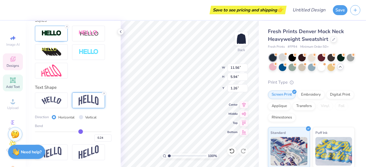
type input "0.21"
type input "0.2"
type input "0.20"
type input "0.19"
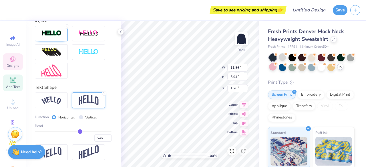
type input "0.18"
type input "0.16"
type input "0.15"
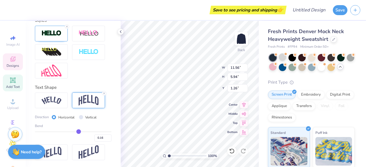
type input "0.15"
type input "0.14"
drag, startPoint x: 80, startPoint y: 133, endPoint x: 76, endPoint y: 133, distance: 4.3
type input "0.14"
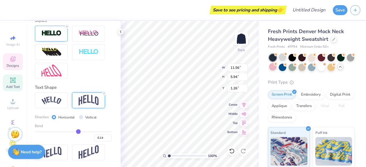
click at [76, 132] on input "range" at bounding box center [73, 132] width 77 height 1
type textarea "YAG"
click at [81, 131] on div "Bend 0.14" at bounding box center [73, 133] width 77 height 18
click at [77, 132] on input "range" at bounding box center [73, 132] width 77 height 1
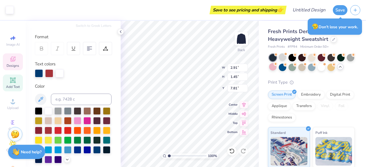
scroll to position [68, 0]
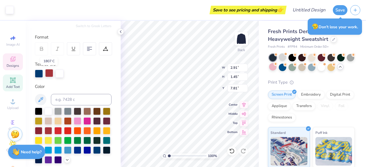
click at [49, 75] on div at bounding box center [49, 73] width 8 height 8
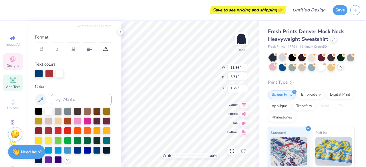
scroll to position [5, 1]
click at [62, 130] on div at bounding box center [57, 130] width 7 height 7
click at [41, 100] on icon at bounding box center [40, 99] width 7 height 7
click at [93, 154] on div at bounding box center [96, 149] width 7 height 7
click at [59, 112] on div at bounding box center [57, 110] width 7 height 7
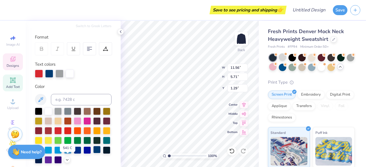
click at [93, 154] on div at bounding box center [96, 149] width 7 height 7
click at [9, 84] on div "Add Text" at bounding box center [13, 83] width 20 height 17
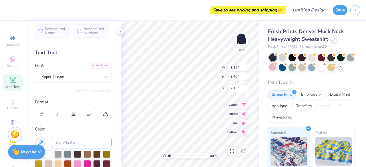
scroll to position [3, 0]
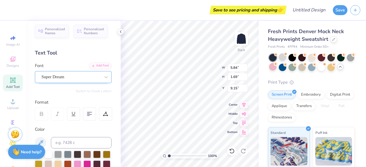
click at [63, 76] on div "Super Dream" at bounding box center [71, 77] width 60 height 9
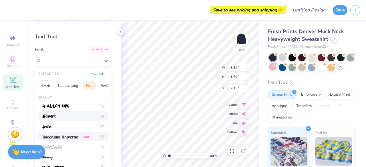
scroll to position [20, 0]
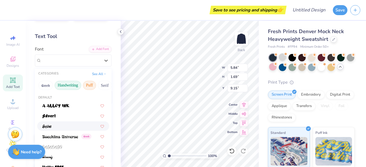
click at [69, 83] on button "Handwriting" at bounding box center [68, 85] width 27 height 9
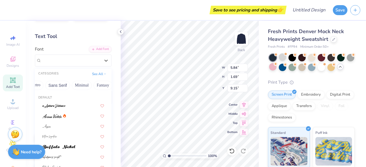
scroll to position [0, 129]
click at [74, 85] on button "Minimal" at bounding box center [81, 85] width 20 height 9
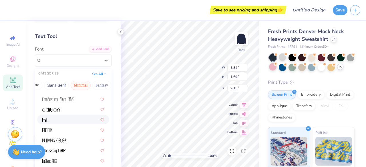
scroll to position [109, 0]
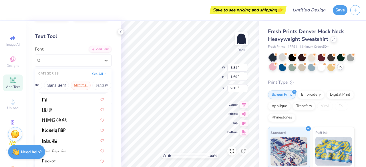
click at [104, 82] on div "Greek Handwriting Puff Serif Bold Calligraphy Retro Sans Serif Minimal Fantasy …" at bounding box center [73, 85] width 77 height 13
click at [94, 84] on button "Fantasy" at bounding box center [101, 85] width 19 height 9
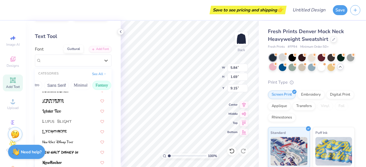
scroll to position [98, 0]
click at [55, 84] on button "Sans Serif" at bounding box center [56, 85] width 25 height 9
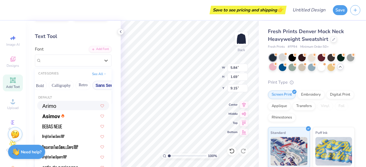
scroll to position [0, 80]
click at [79, 88] on button "Retro" at bounding box center [83, 85] width 15 height 9
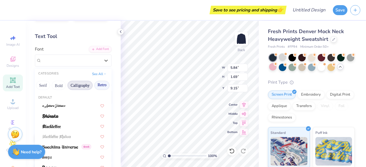
scroll to position [0, 61]
click at [44, 83] on button "Serif" at bounding box center [43, 85] width 14 height 9
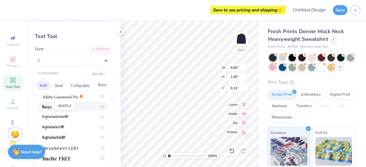
scroll to position [9, 0]
click at [53, 97] on img at bounding box center [60, 97] width 36 height 4
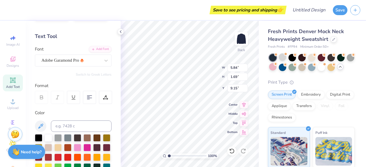
scroll to position [5, 1]
click at [104, 61] on icon at bounding box center [106, 61] width 6 height 6
click at [103, 61] on icon at bounding box center [106, 61] width 6 height 6
click at [101, 60] on div at bounding box center [106, 60] width 10 height 10
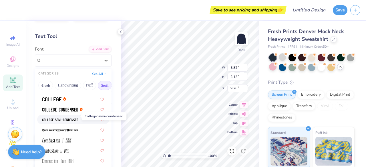
scroll to position [170, 0]
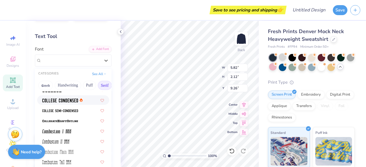
click at [50, 102] on img at bounding box center [60, 101] width 36 height 4
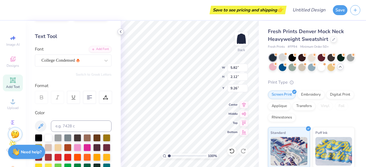
click at [120, 31] on polyline at bounding box center [120, 32] width 1 height 2
click at [77, 61] on div "College Condensed" at bounding box center [71, 60] width 60 height 9
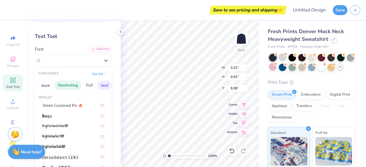
click at [72, 86] on button "Handwriting" at bounding box center [68, 85] width 27 height 9
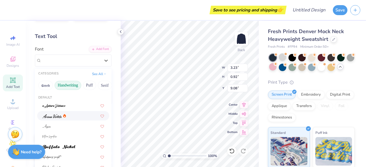
click at [49, 119] on span at bounding box center [51, 116] width 19 height 6
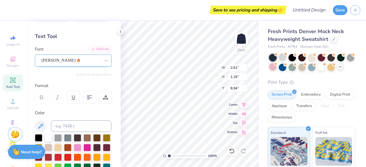
click at [63, 59] on div "[PERSON_NAME]" at bounding box center [71, 60] width 60 height 9
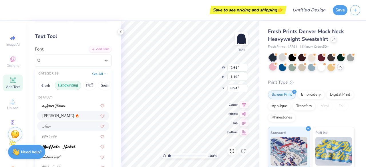
click at [60, 127] on div at bounding box center [73, 126] width 62 height 6
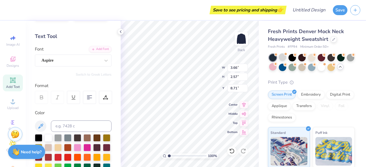
click at [242, 11] on div "Save to see pricing and shipping 👉" at bounding box center [248, 10] width 74 height 9
click at [308, 14] on input "Design Title" at bounding box center [316, 9] width 28 height 11
click at [339, 10] on button "Save" at bounding box center [340, 9] width 15 height 10
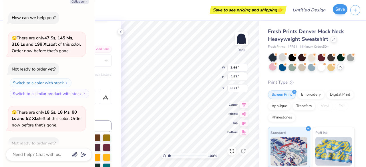
scroll to position [811, 0]
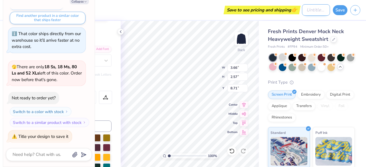
click at [307, 8] on input "Design Title" at bounding box center [316, 9] width 28 height 11
click at [339, 10] on button "Save" at bounding box center [340, 9] width 15 height 10
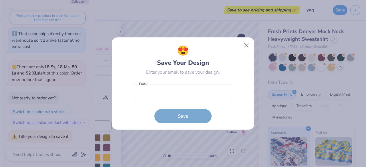
click at [182, 101] on form "Email is a required field Email Save" at bounding box center [183, 103] width 101 height 42
click at [176, 92] on input "email" at bounding box center [183, 92] width 101 height 16
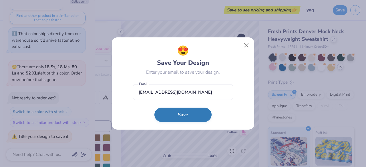
click at [176, 113] on button "Save" at bounding box center [182, 115] width 57 height 14
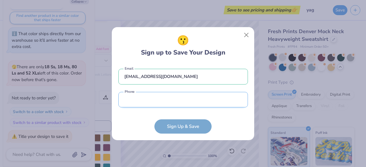
click at [163, 97] on input "tel" at bounding box center [183, 100] width 130 height 16
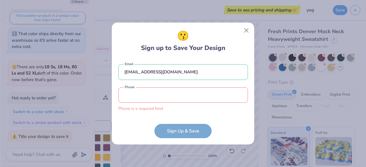
click at [202, 128] on form "[EMAIL_ADDRESS][DOMAIN_NAME] Email Phone is a required field Phone Sign Up & Sa…" at bounding box center [183, 99] width 130 height 80
click at [161, 99] on input "tel" at bounding box center [183, 96] width 130 height 16
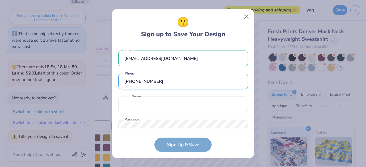
scroll to position [17, 0]
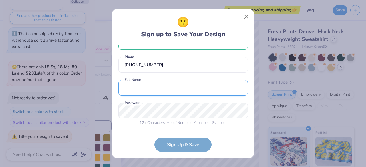
click at [147, 90] on input "text" at bounding box center [183, 88] width 130 height 16
click at [165, 119] on div "12 + Characters , Mix of Numbers , Alphabets , Symbols Password is a required f…" at bounding box center [183, 114] width 130 height 23
click at [187, 143] on form "[EMAIL_ADDRESS][DOMAIN_NAME] Email [PHONE_NUMBER] Phone [PERSON_NAME] Full Name…" at bounding box center [183, 98] width 130 height 107
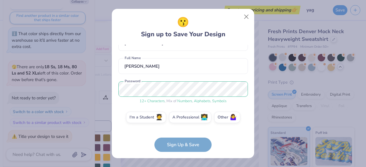
click at [172, 148] on form "[EMAIL_ADDRESS][DOMAIN_NAME] Email [PHONE_NUMBER] Phone [PERSON_NAME] Full Name…" at bounding box center [183, 98] width 130 height 107
click at [144, 119] on label "I'm a Student 🧑‍🎓" at bounding box center [146, 116] width 40 height 11
click at [181, 155] on input "I'm a Student 🧑‍🎓" at bounding box center [183, 157] width 4 height 4
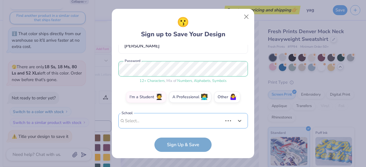
click at [164, 123] on div "Use Up and Down to choose options, press Enter to select the currently focused …" at bounding box center [183, 129] width 130 height 33
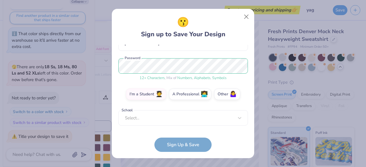
click at [124, 138] on form "[EMAIL_ADDRESS][DOMAIN_NAME] Email [PHONE_NUMBER] Phone [PERSON_NAME] Full Name…" at bounding box center [183, 98] width 130 height 107
click at [159, 143] on form "[EMAIL_ADDRESS][DOMAIN_NAME] Email [PHONE_NUMBER] Phone [PERSON_NAME] Full Name…" at bounding box center [183, 98] width 130 height 107
click at [175, 146] on form "[EMAIL_ADDRESS][DOMAIN_NAME] Email [PHONE_NUMBER] Phone [PERSON_NAME] Full Name…" at bounding box center [183, 98] width 130 height 107
click at [212, 114] on div "Select..." at bounding box center [183, 118] width 130 height 16
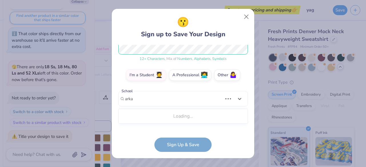
scroll to position [76, 0]
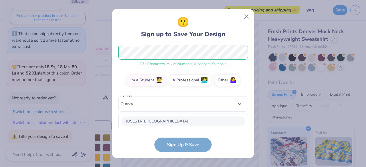
click at [155, 123] on div "[US_STATE][GEOGRAPHIC_DATA]" at bounding box center [183, 121] width 124 height 9
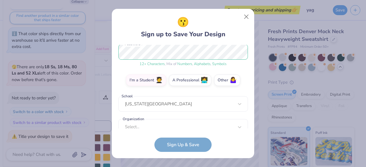
scroll to position [85, 0]
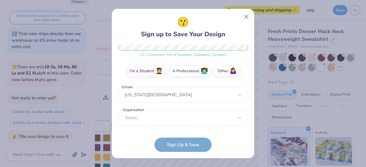
click at [169, 148] on form "[EMAIL_ADDRESS][DOMAIN_NAME] Email [PHONE_NUMBER] Phone [PERSON_NAME] Full Name…" at bounding box center [183, 98] width 130 height 107
click at [166, 142] on form "[EMAIL_ADDRESS][DOMAIN_NAME] Email [PHONE_NUMBER] Phone [PERSON_NAME] Full Name…" at bounding box center [183, 98] width 130 height 107
click at [184, 147] on form "[EMAIL_ADDRESS][DOMAIN_NAME] Email [PHONE_NUMBER] Phone [PERSON_NAME] Full Name…" at bounding box center [183, 98] width 130 height 107
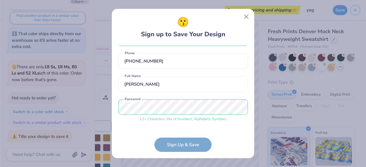
scroll to position [20, 0]
click at [248, 16] on button "Close" at bounding box center [246, 16] width 11 height 11
